Goal: Information Seeking & Learning: Learn about a topic

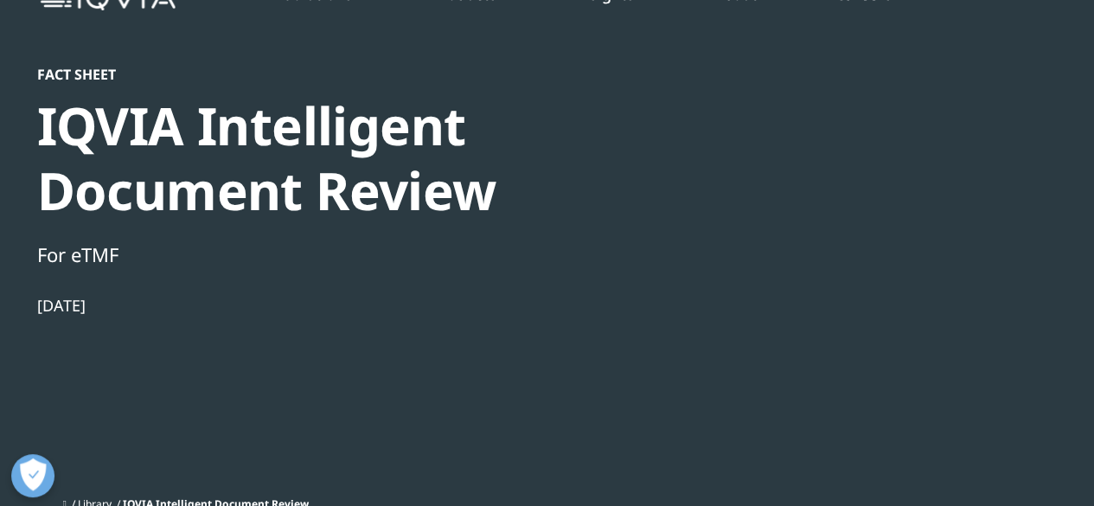
scroll to position [104, 0]
click at [115, 301] on li "Technologies" at bounding box center [159, 306] width 267 height 33
click at [119, 311] on li "Technologies" at bounding box center [159, 306] width 267 height 33
click at [210, 387] on div "SOLUTIONS Research & Development Real World Evidence Commercialization Technolo…" at bounding box center [159, 328] width 267 height 476
click at [118, 309] on li "Technologies" at bounding box center [159, 306] width 267 height 33
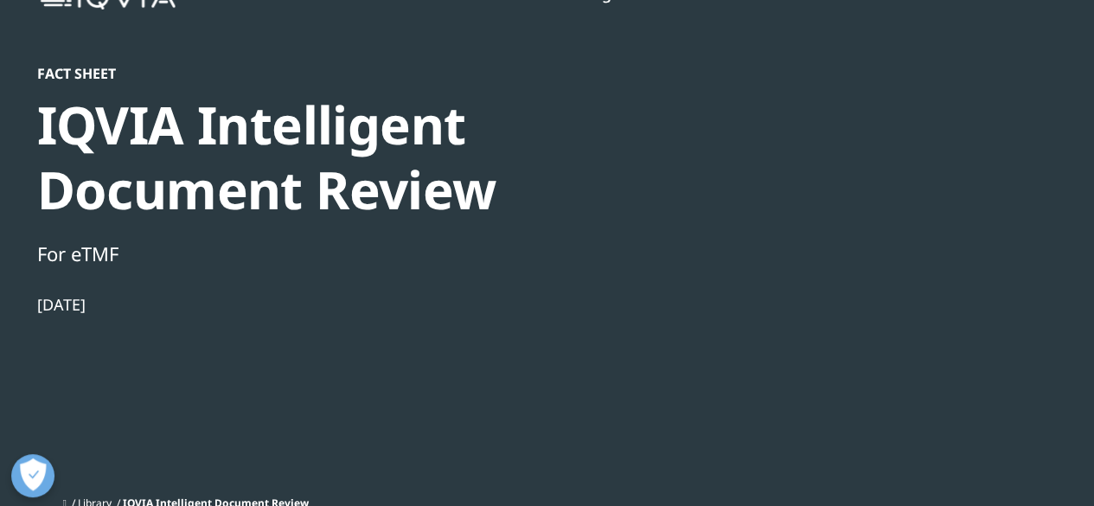
click at [59, 312] on link "Technologies" at bounding box center [82, 306] width 78 height 17
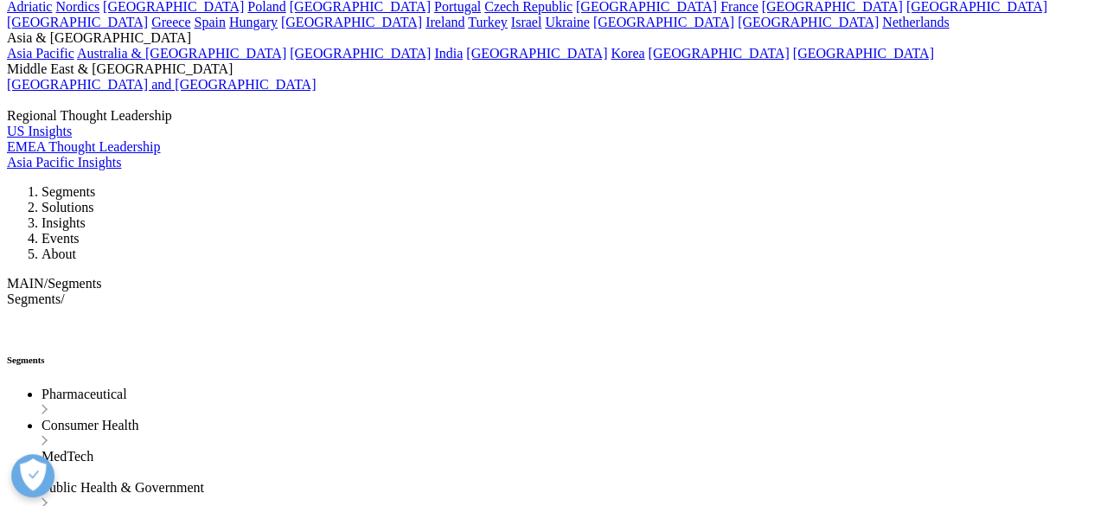
scroll to position [2391, 0]
